Goal: Task Accomplishment & Management: Manage account settings

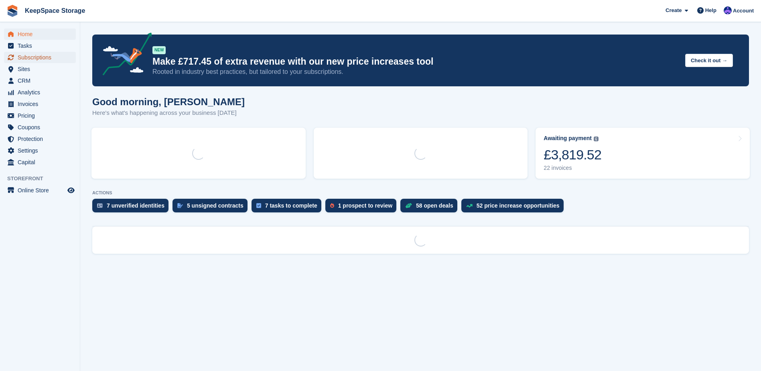
click at [43, 59] on span "Subscriptions" at bounding box center [42, 57] width 48 height 11
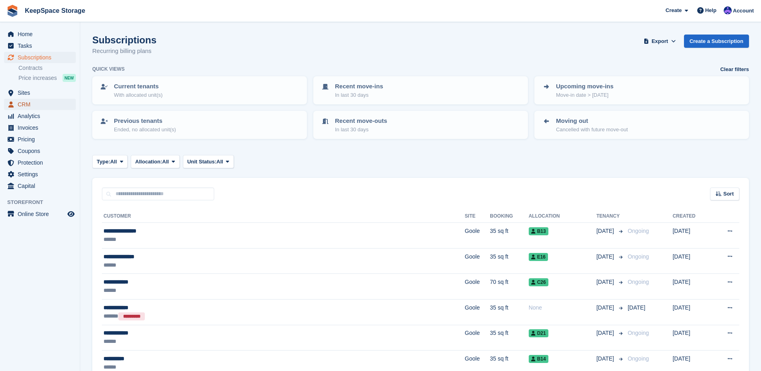
click at [43, 102] on span "CRM" at bounding box center [42, 104] width 48 height 11
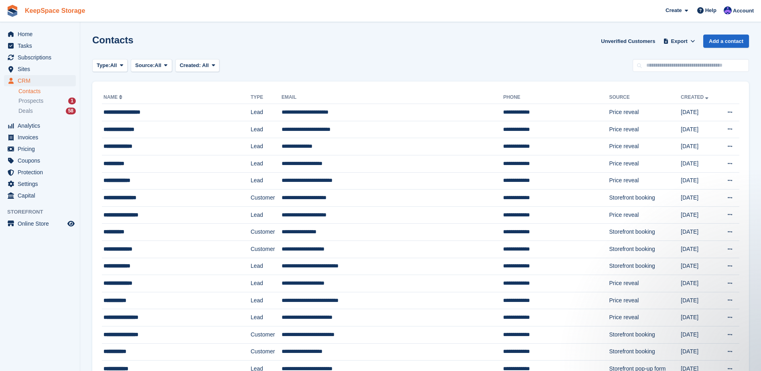
click at [63, 8] on link "KeepSpace Storage" at bounding box center [55, 10] width 67 height 13
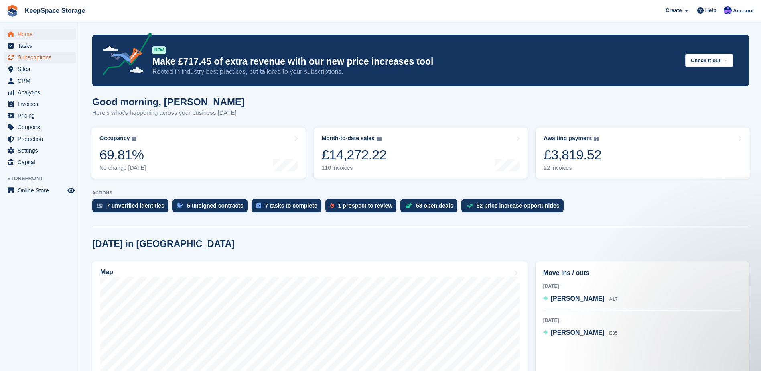
click at [50, 59] on span "Subscriptions" at bounding box center [42, 57] width 48 height 11
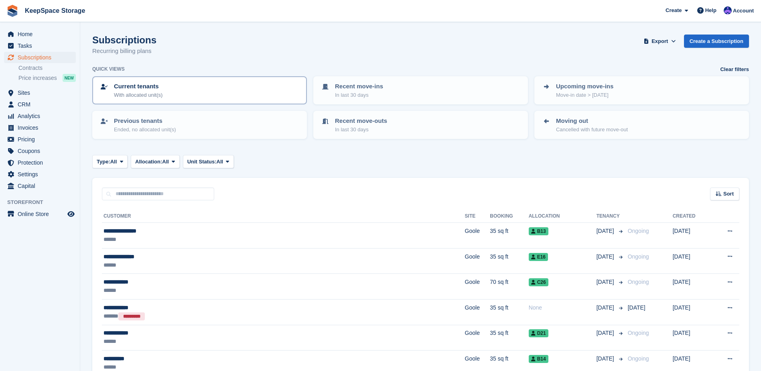
click at [216, 96] on div "Current tenants With allocated unit(s)" at bounding box center [200, 90] width 200 height 17
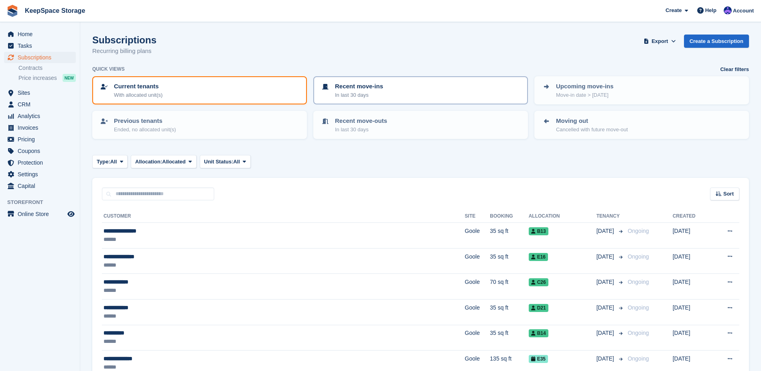
click at [388, 87] on div "Recent move-ins In last 30 days" at bounding box center [421, 90] width 200 height 17
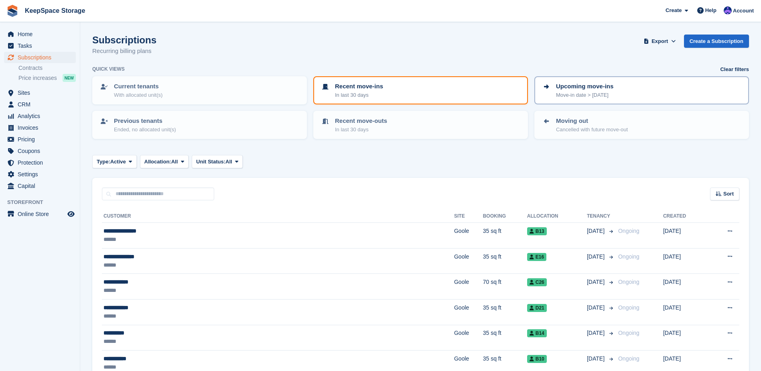
click at [597, 92] on p "Move-in date > today" at bounding box center [584, 95] width 57 height 8
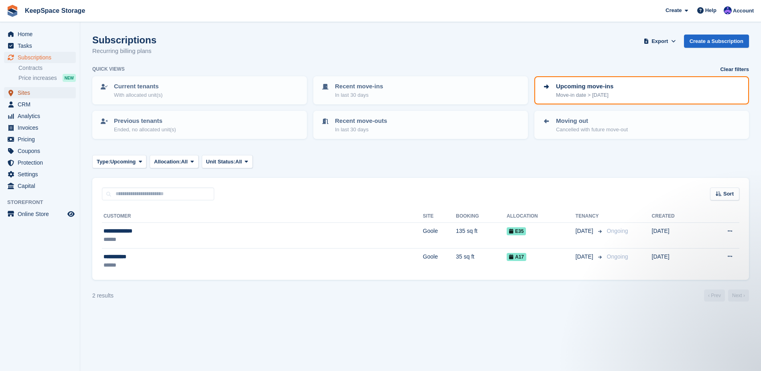
click at [37, 92] on span "Sites" at bounding box center [42, 92] width 48 height 11
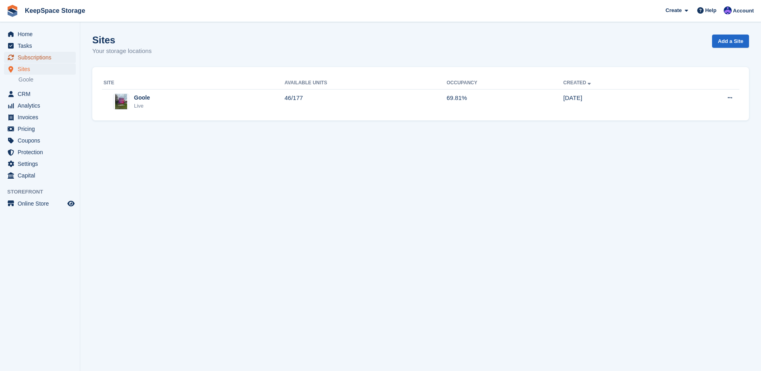
click at [59, 56] on span "Subscriptions" at bounding box center [42, 57] width 48 height 11
